Goal: Transaction & Acquisition: Purchase product/service

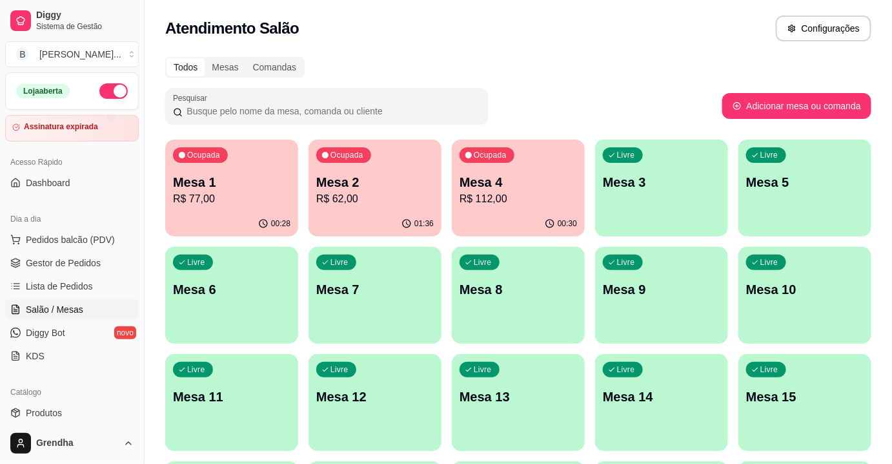
click at [57, 312] on span "Salão / Mesas" at bounding box center [54, 309] width 57 height 13
click at [229, 228] on div "00:28" at bounding box center [231, 222] width 129 height 25
click at [151, 290] on div "Todos Mesas Comandas Pesquisar Adicionar mesa ou comanda Ocupada Mesa 1 R$ 77,0…" at bounding box center [519, 418] width 748 height 739
click at [53, 413] on span "Produtos" at bounding box center [44, 412] width 36 height 13
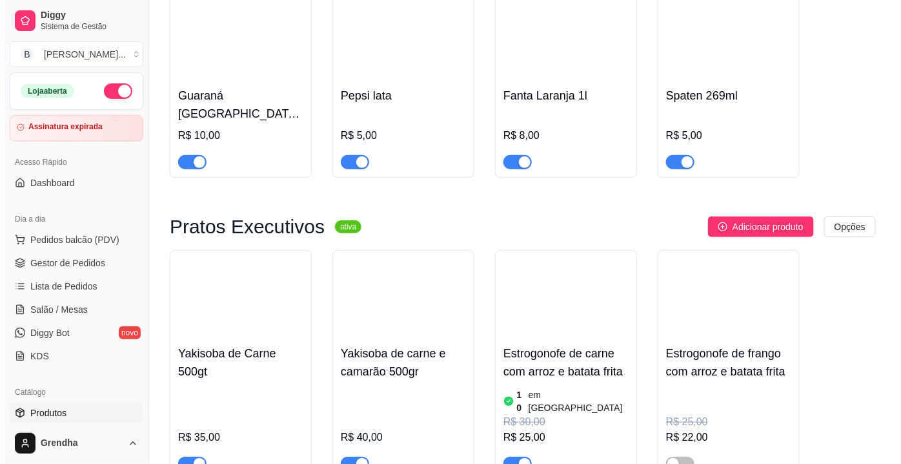
scroll to position [4992, 0]
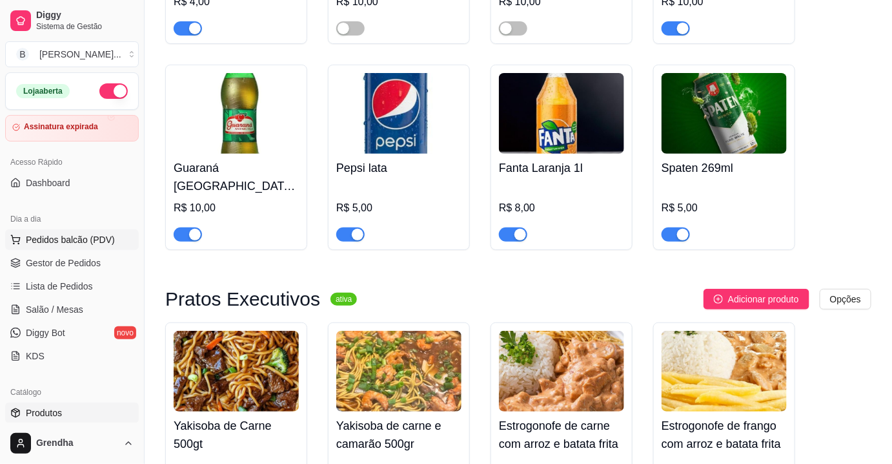
click at [76, 243] on span "Pedidos balcão (PDV)" at bounding box center [70, 239] width 89 height 13
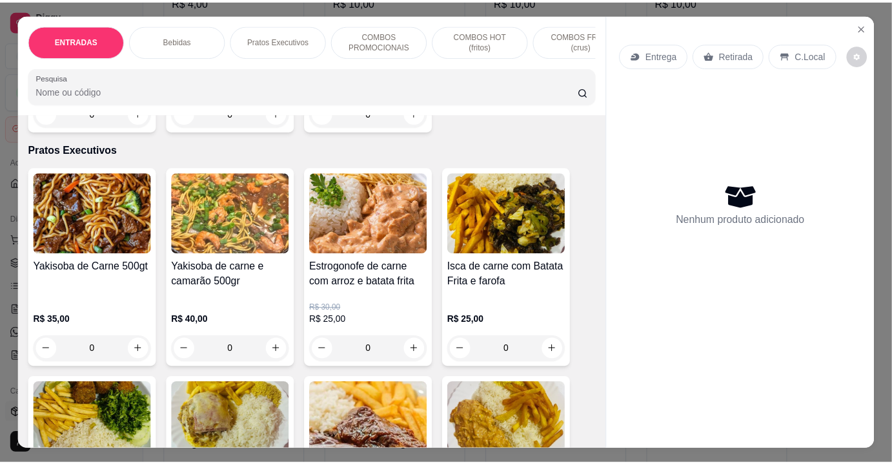
scroll to position [2307, 0]
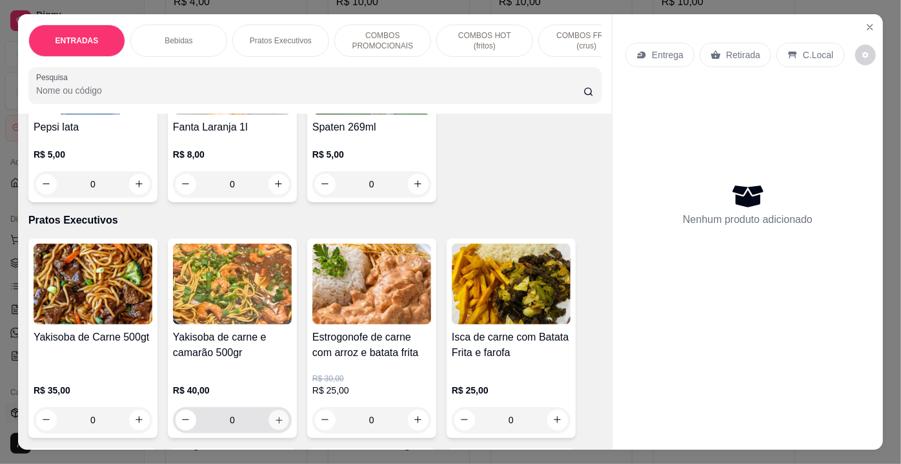
click at [280, 409] on button "increase-product-quantity" at bounding box center [279, 419] width 20 height 20
type input "1"
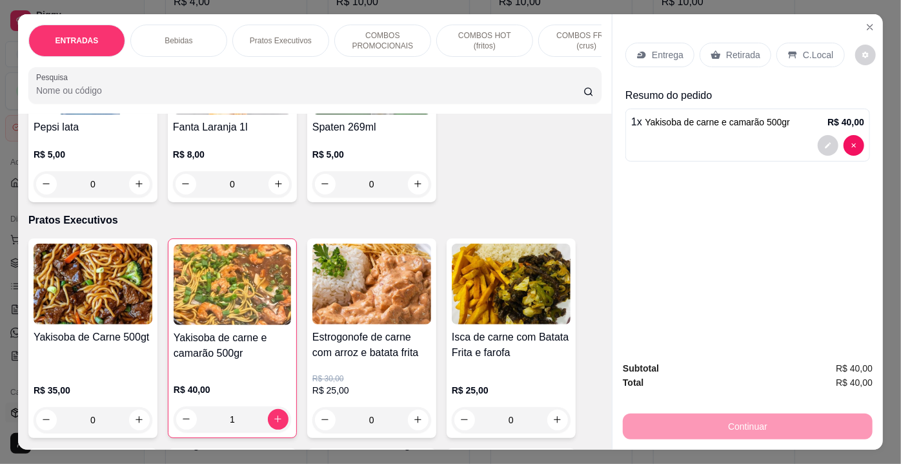
click at [737, 50] on p "Retirada" at bounding box center [743, 54] width 34 height 13
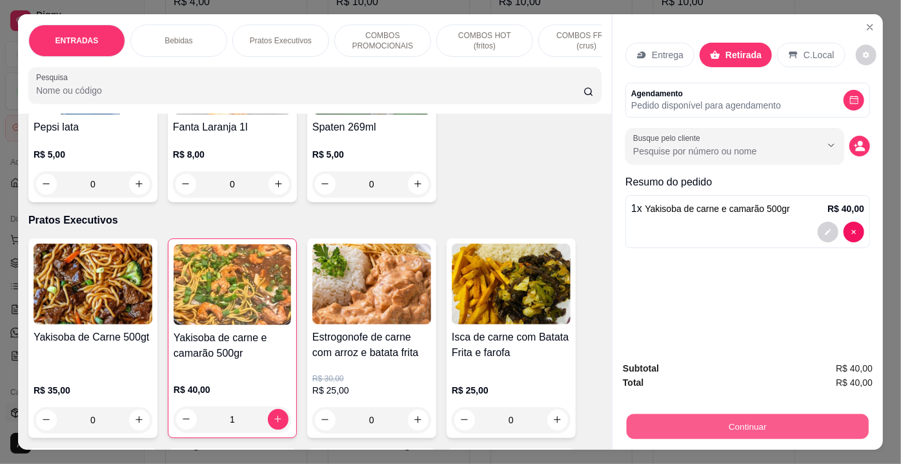
click at [716, 418] on button "Continuar" at bounding box center [748, 426] width 242 height 25
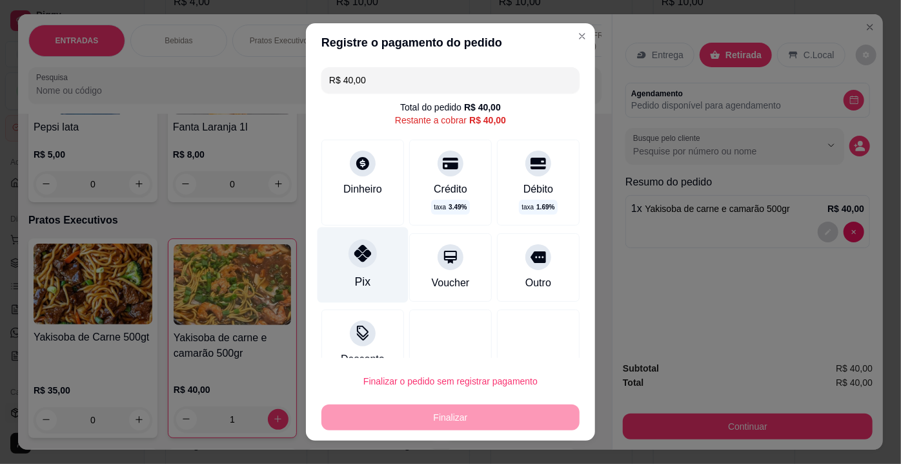
click at [354, 256] on icon at bounding box center [362, 253] width 17 height 17
type input "R$ 0,00"
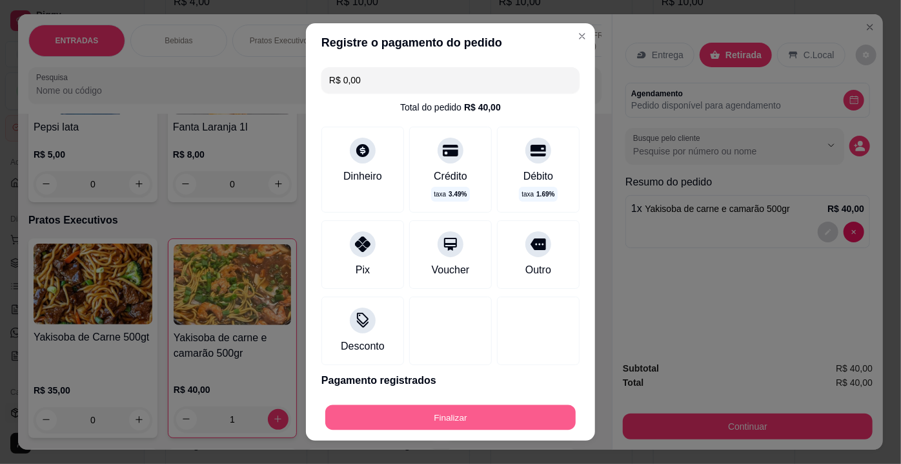
click at [470, 418] on button "Finalizar" at bounding box center [450, 417] width 250 height 25
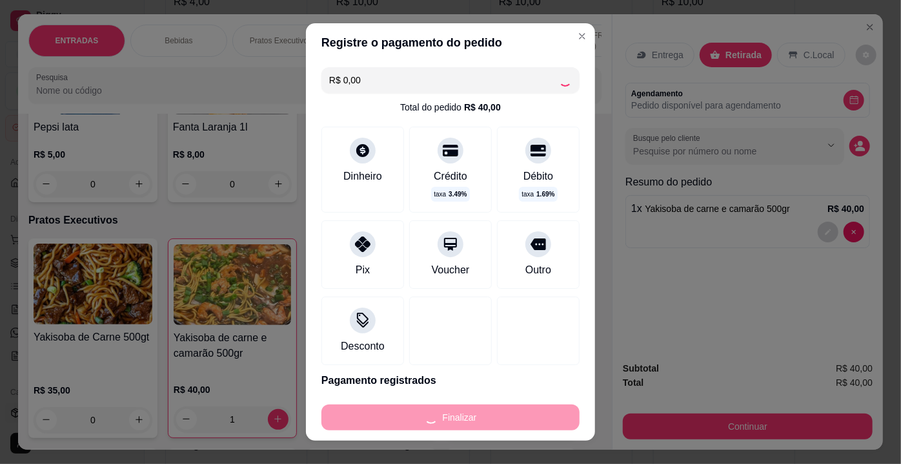
type input "0"
type input "-R$ 40,00"
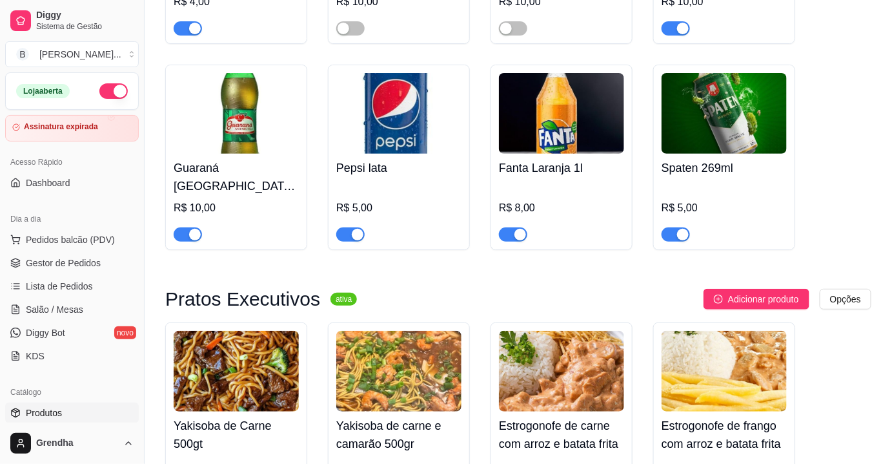
scroll to position [5054, 0]
